Goal: Task Accomplishment & Management: Manage account settings

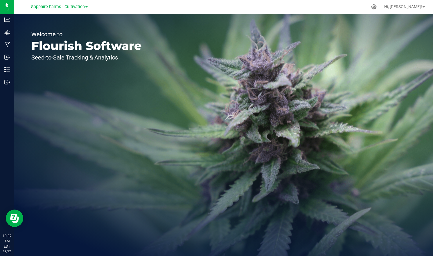
click at [84, 7] on link "Sapphire Farms - Cultivation" at bounding box center [59, 7] width 57 height 6
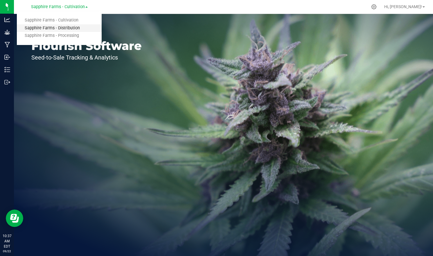
click at [77, 27] on link "Sapphire Farms - Distribution" at bounding box center [59, 28] width 85 height 8
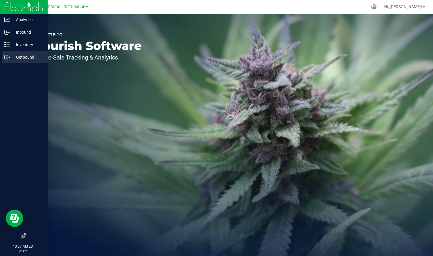
click at [14, 55] on p "Outbound" at bounding box center [27, 57] width 35 height 7
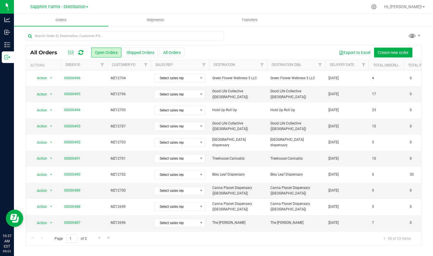
click at [339, 68] on th "Delivery Date" at bounding box center [347, 65] width 44 height 10
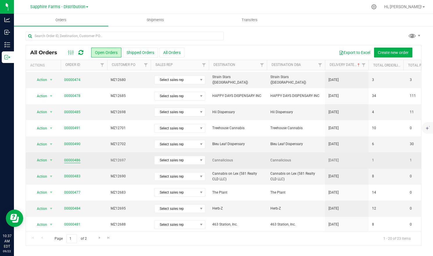
click at [73, 160] on link "00000486" at bounding box center [72, 161] width 16 height 6
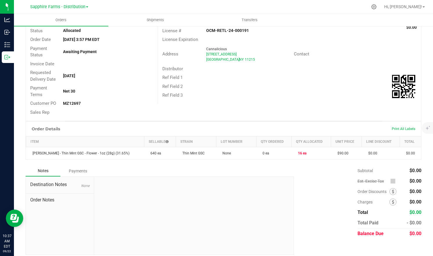
scroll to position [50, 0]
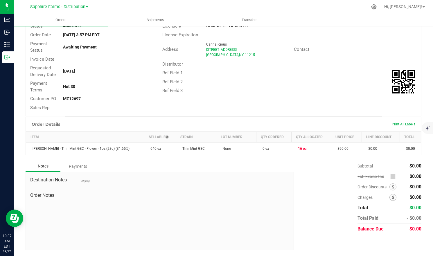
click at [304, 136] on th "Qty Allocated" at bounding box center [310, 137] width 39 height 11
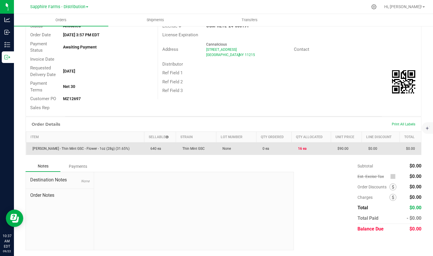
drag, startPoint x: 254, startPoint y: 150, endPoint x: 263, endPoint y: 150, distance: 9.6
click at [259, 150] on span "0 ea" at bounding box center [264, 149] width 10 height 4
drag, startPoint x: 291, startPoint y: 150, endPoint x: 303, endPoint y: 149, distance: 11.9
click at [302, 149] on td "16 ea" at bounding box center [310, 148] width 39 height 12
click at [317, 152] on td "16 ea" at bounding box center [310, 148] width 39 height 12
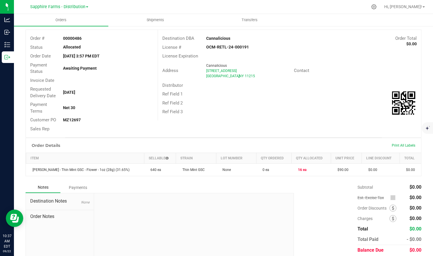
scroll to position [0, 0]
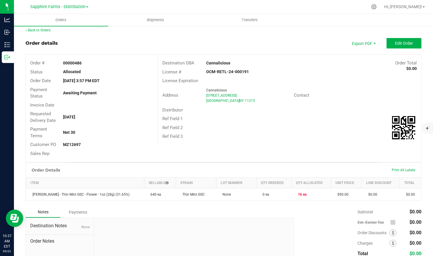
click at [396, 37] on div "Back to Orders Order details Export PDF Edit Order Order # 00000486 Status Allo…" at bounding box center [223, 162] width 395 height 268
click at [398, 42] on span "Edit Order" at bounding box center [404, 43] width 18 height 5
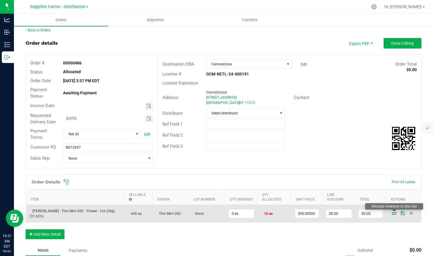
click at [394, 213] on icon at bounding box center [393, 212] width 5 height 3
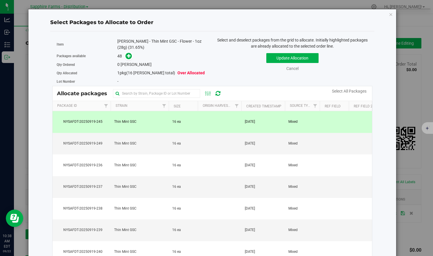
click at [255, 124] on span "[DATE]" at bounding box center [250, 122] width 10 height 6
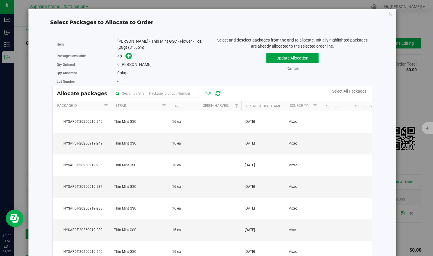
click at [285, 55] on button "Update Allocation" at bounding box center [292, 58] width 52 height 10
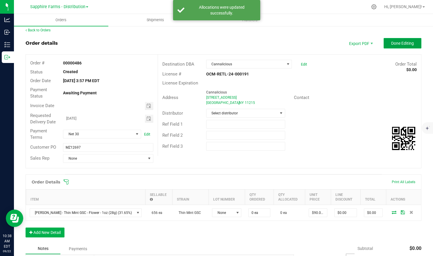
click at [400, 43] on span "Done Editing" at bounding box center [402, 43] width 23 height 5
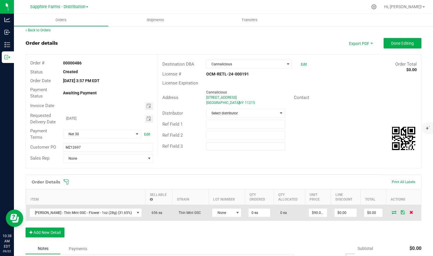
click at [411, 212] on icon at bounding box center [411, 211] width 4 height 3
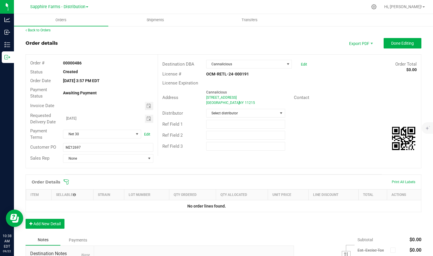
click at [227, 206] on p "No order lines found." at bounding box center [206, 206] width 351 height 5
click at [400, 42] on span "Done Editing" at bounding box center [402, 43] width 23 height 5
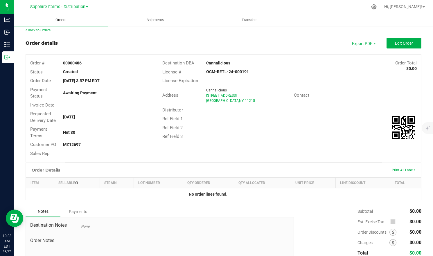
click at [59, 21] on span "Orders" at bounding box center [61, 19] width 27 height 5
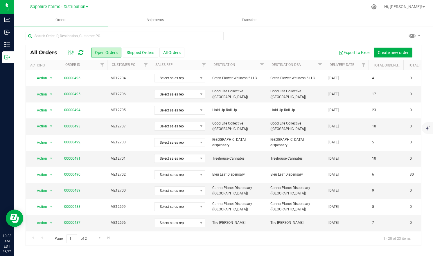
click at [339, 68] on th "Delivery Date" at bounding box center [347, 65] width 44 height 10
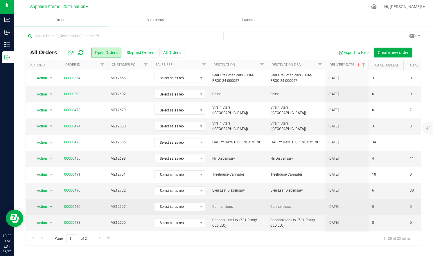
click at [48, 208] on span "select" at bounding box center [51, 207] width 7 height 8
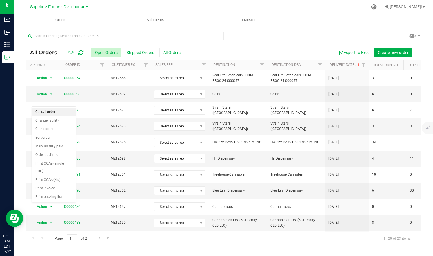
click at [59, 111] on li "Cancel order" at bounding box center [54, 112] width 44 height 9
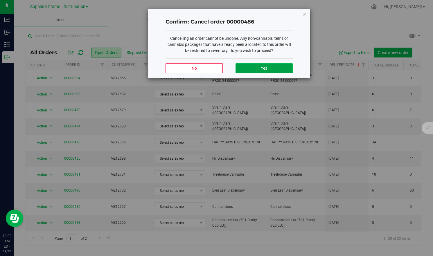
click at [263, 67] on span "Yes" at bounding box center [264, 68] width 6 height 5
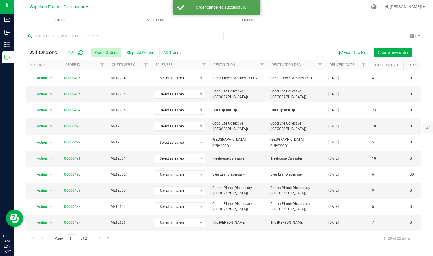
click at [288, 33] on div at bounding box center [223, 38] width 395 height 13
click at [65, 21] on span "Orders" at bounding box center [61, 19] width 27 height 5
